Goal: Information Seeking & Learning: Learn about a topic

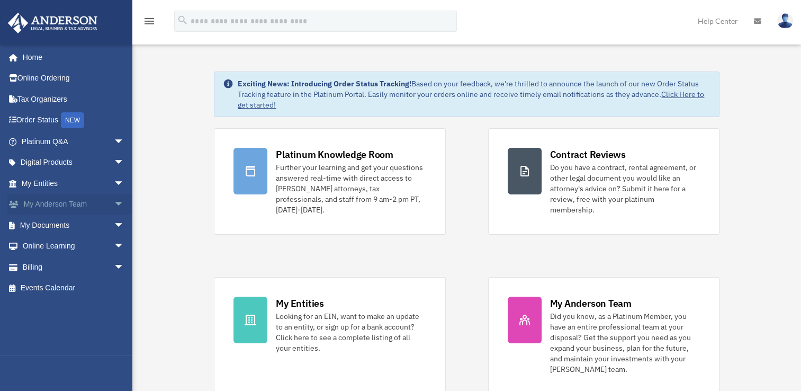
click at [114, 203] on span "arrow_drop_down" at bounding box center [124, 205] width 21 height 22
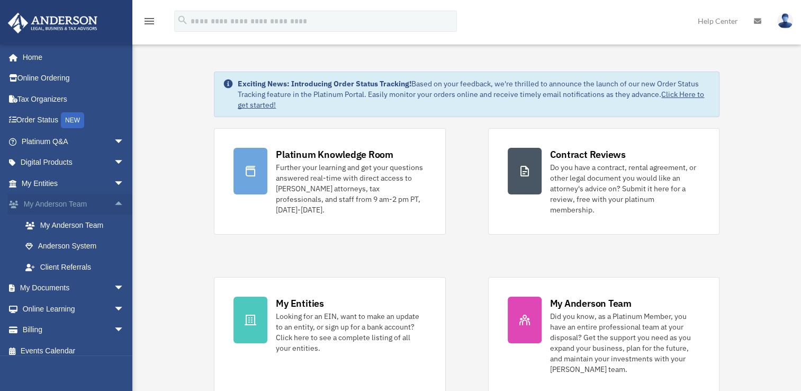
click at [114, 203] on span "arrow_drop_up" at bounding box center [124, 205] width 21 height 22
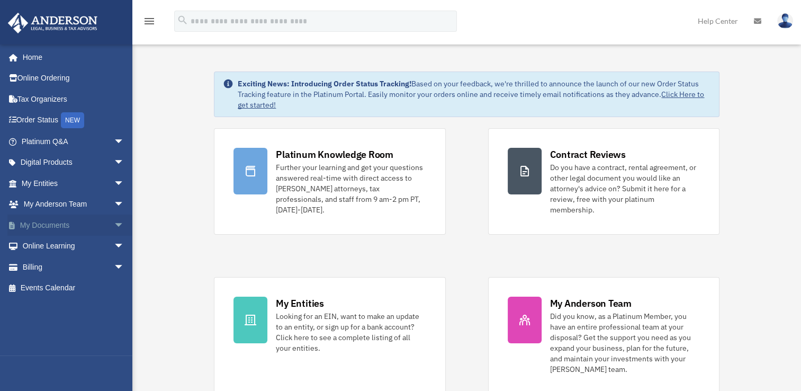
click at [114, 225] on span "arrow_drop_down" at bounding box center [124, 225] width 21 height 22
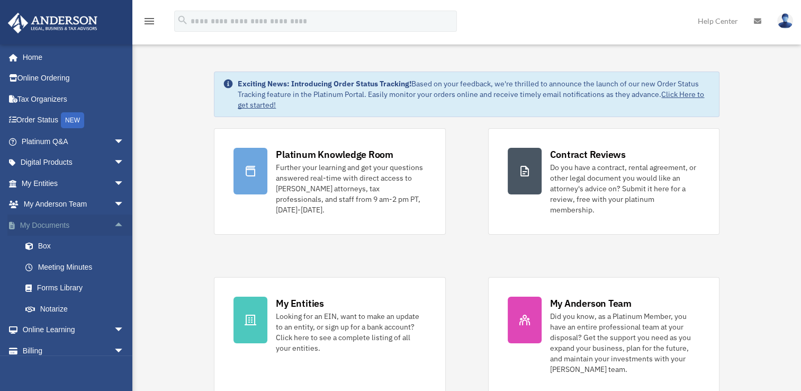
click at [114, 226] on span "arrow_drop_up" at bounding box center [124, 225] width 21 height 22
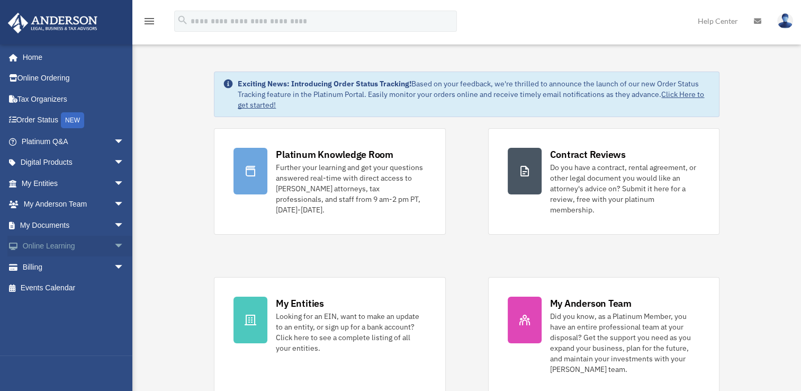
click at [114, 247] on span "arrow_drop_down" at bounding box center [124, 247] width 21 height 22
click at [114, 247] on span "arrow_drop_up" at bounding box center [124, 247] width 21 height 22
click at [114, 266] on span "arrow_drop_down" at bounding box center [124, 267] width 21 height 22
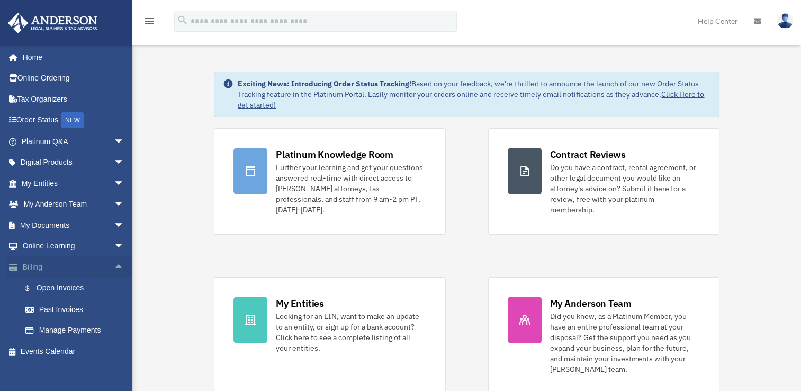
click at [114, 266] on span "arrow_drop_up" at bounding box center [124, 267] width 21 height 22
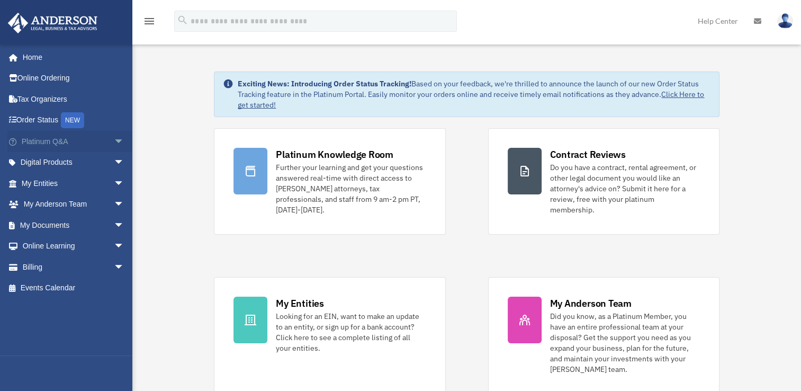
click at [114, 143] on span "arrow_drop_down" at bounding box center [124, 142] width 21 height 22
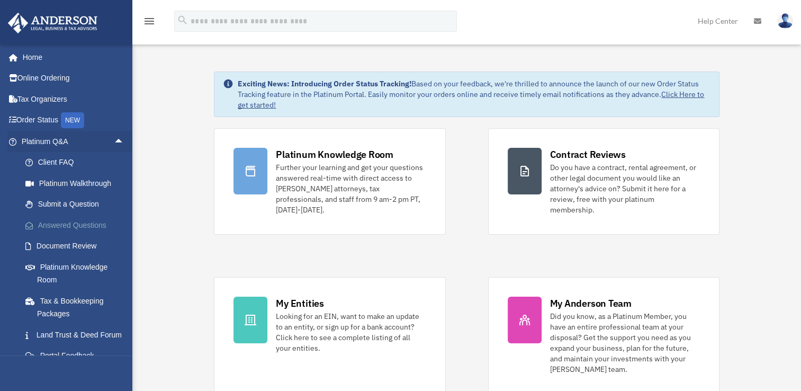
click at [89, 222] on link "Answered Questions" at bounding box center [77, 224] width 125 height 21
